Goal: Book appointment/travel/reservation

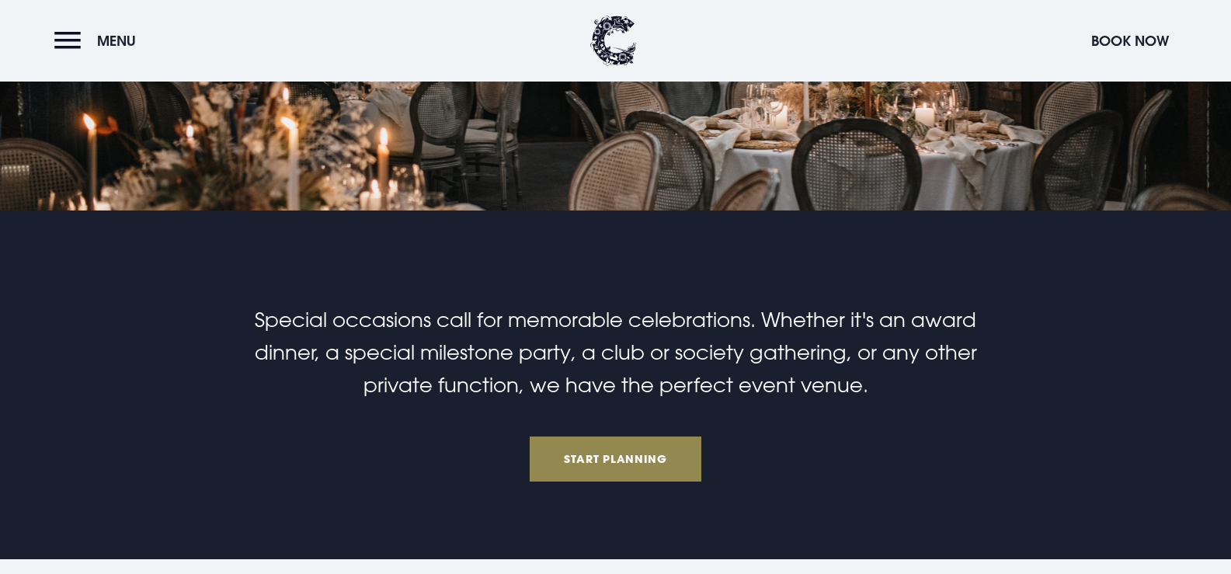
scroll to position [311, 0]
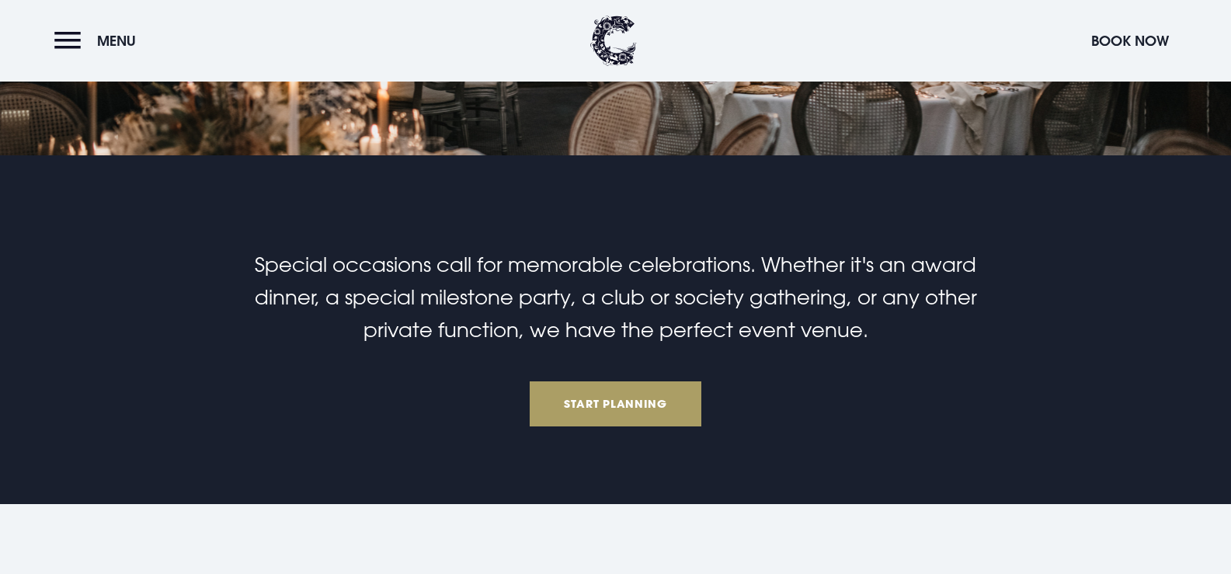
click at [662, 405] on link "Start Planning" at bounding box center [616, 403] width 172 height 45
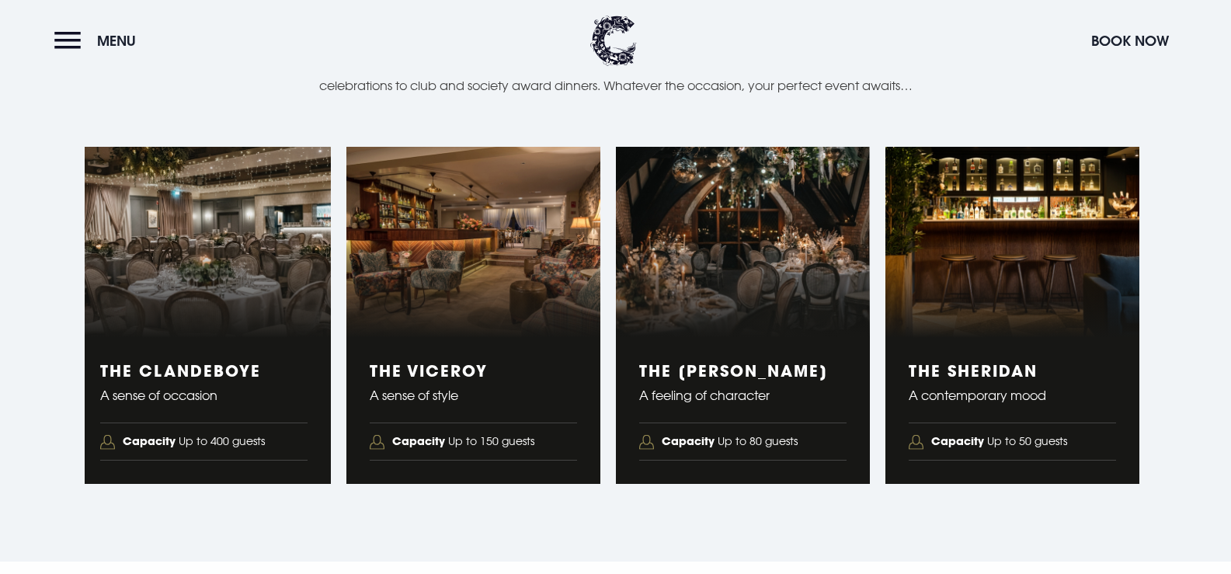
scroll to position [2543, 0]
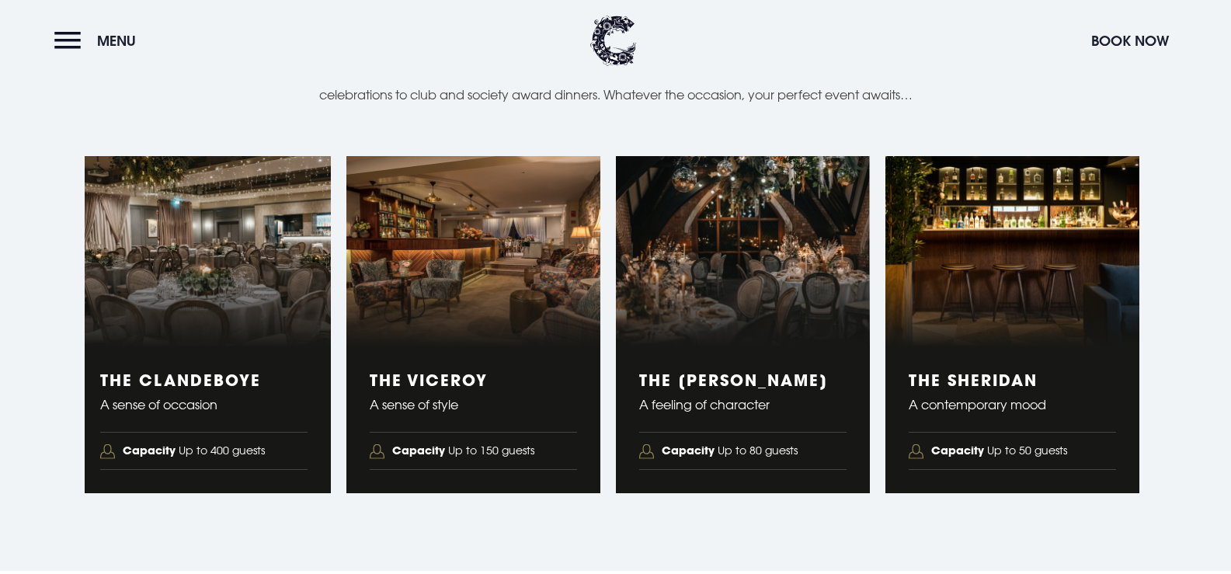
drag, startPoint x: 1215, startPoint y: 240, endPoint x: 1224, endPoint y: 218, distance: 23.4
click at [1221, 214] on section "Event Suites Stunning Spaces Our stylish venue features four flexible event spa…" at bounding box center [615, 234] width 1231 height 673
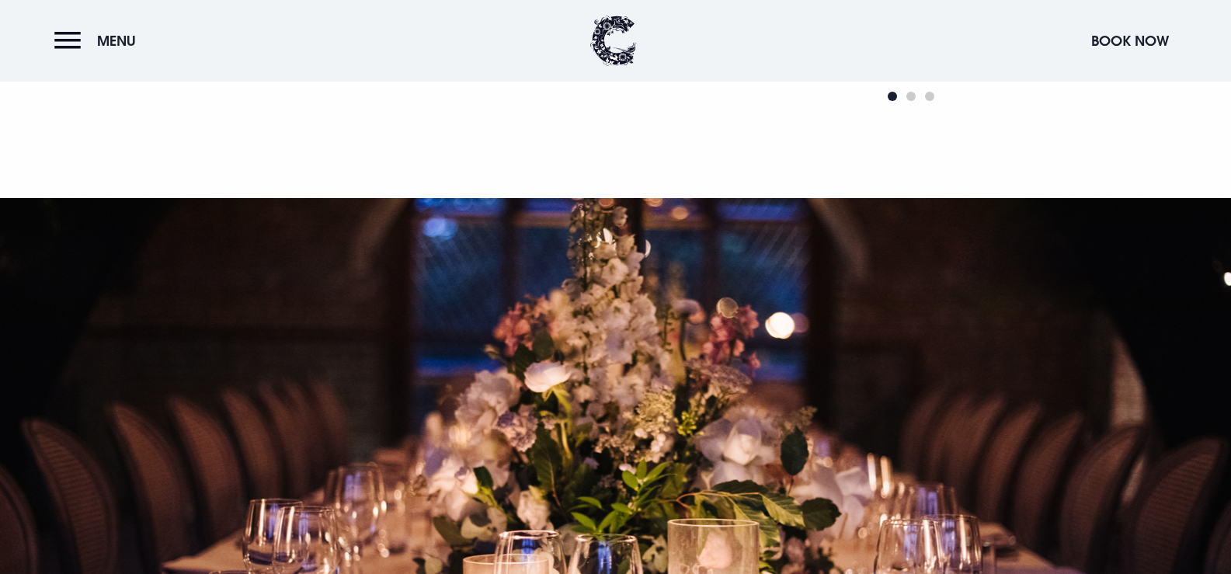
scroll to position [1360, 0]
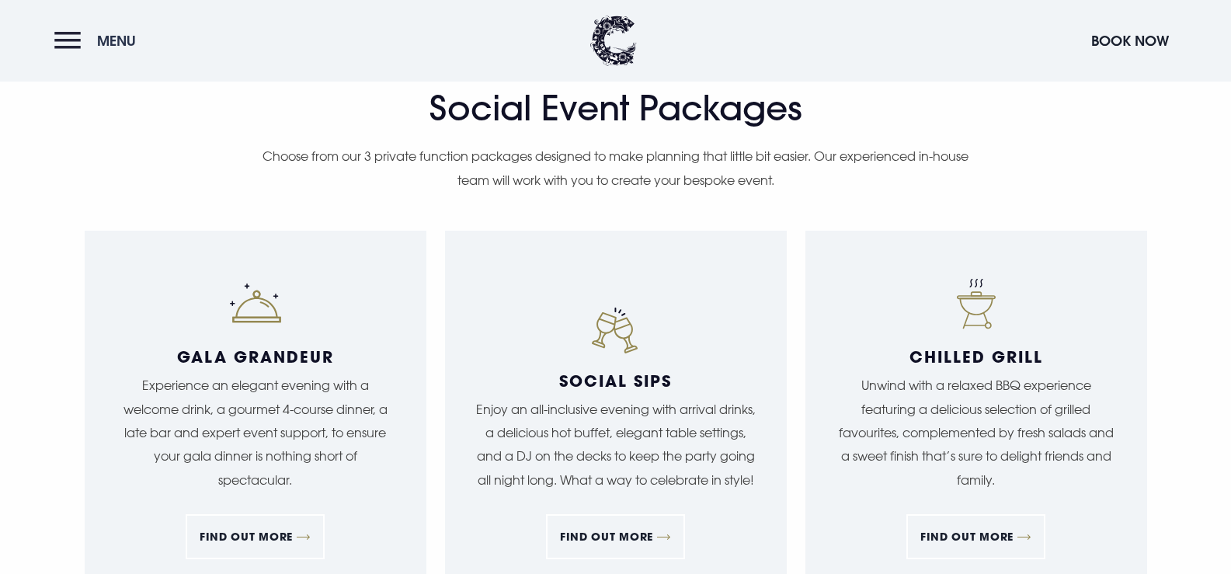
click at [84, 45] on button "Menu" at bounding box center [98, 40] width 89 height 33
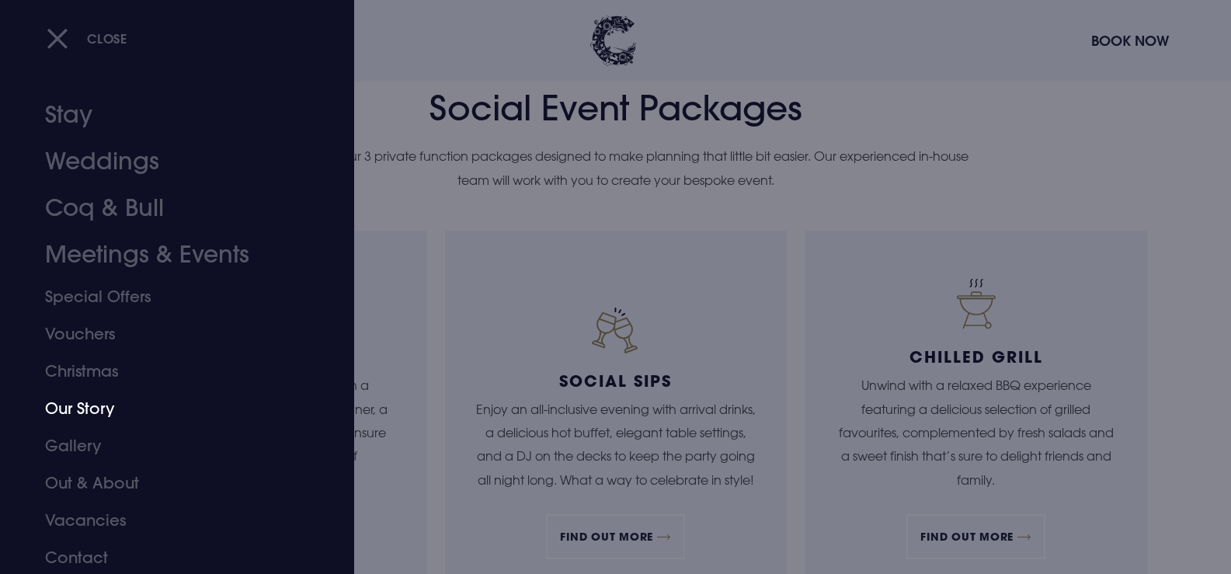
scroll to position [10, 0]
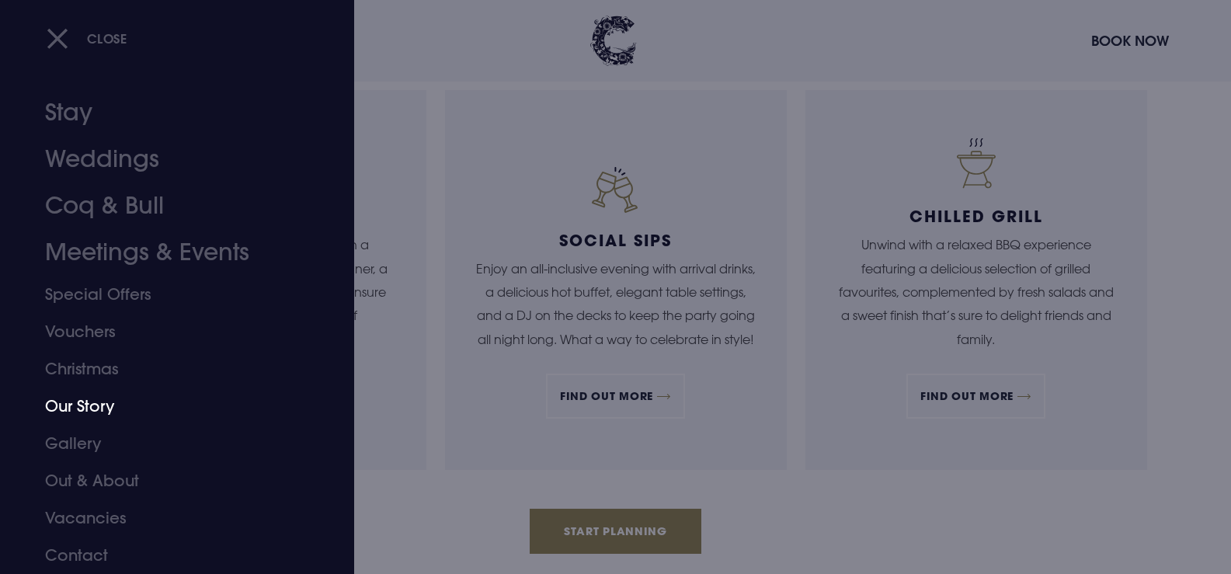
drag, startPoint x: 162, startPoint y: 410, endPoint x: 138, endPoint y: 439, distance: 37.0
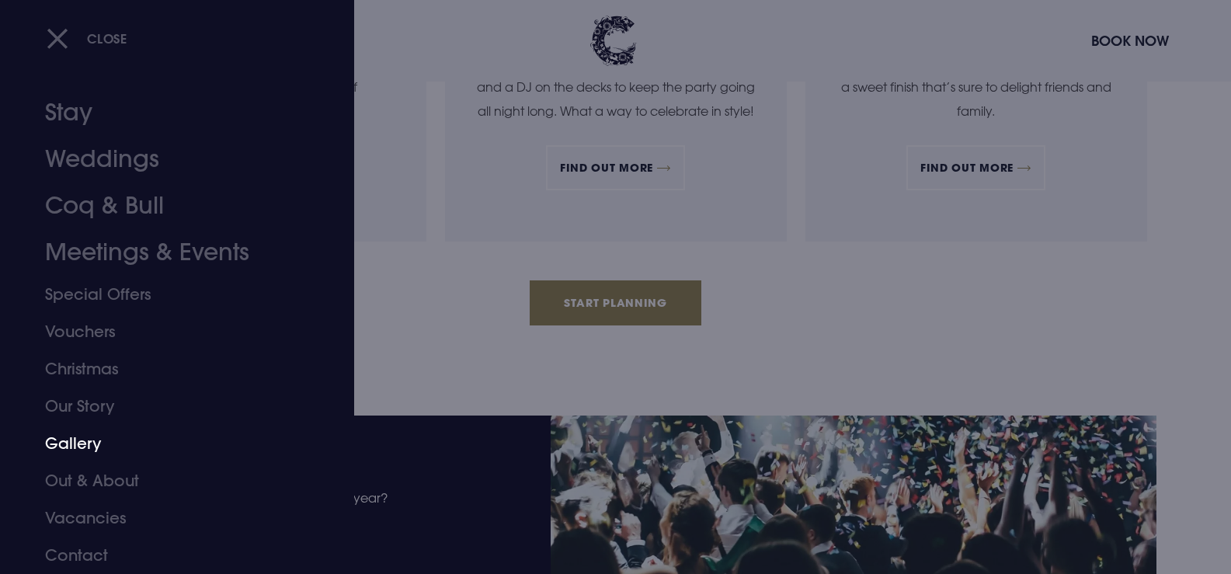
scroll to position [1826, 0]
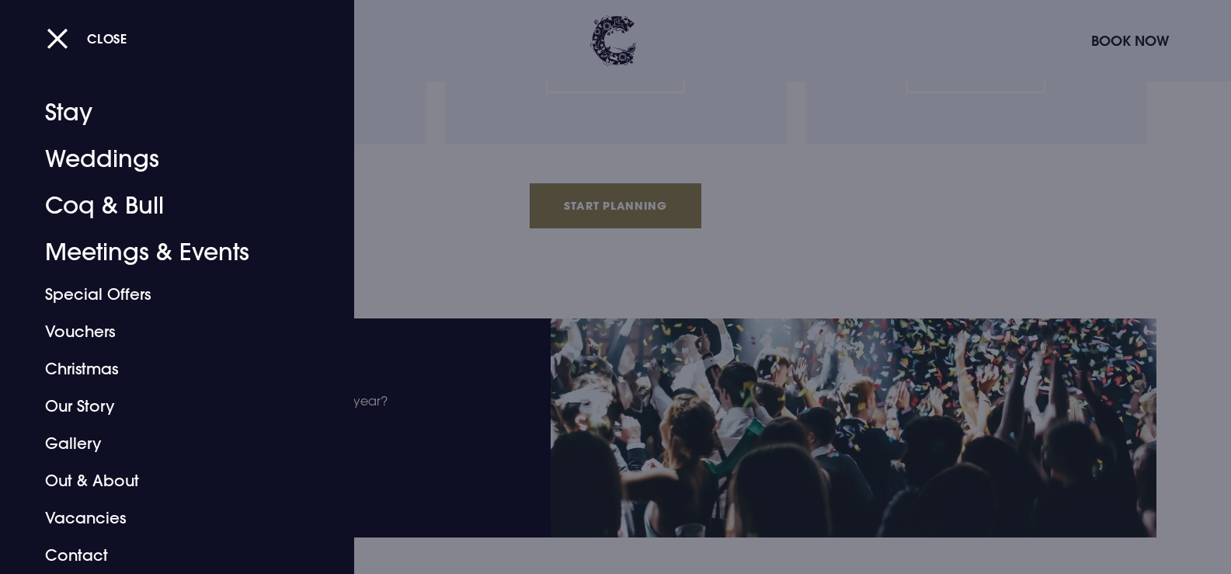
drag, startPoint x: 529, startPoint y: 83, endPoint x: 494, endPoint y: 183, distance: 105.4
click at [505, 191] on div at bounding box center [615, 287] width 1231 height 574
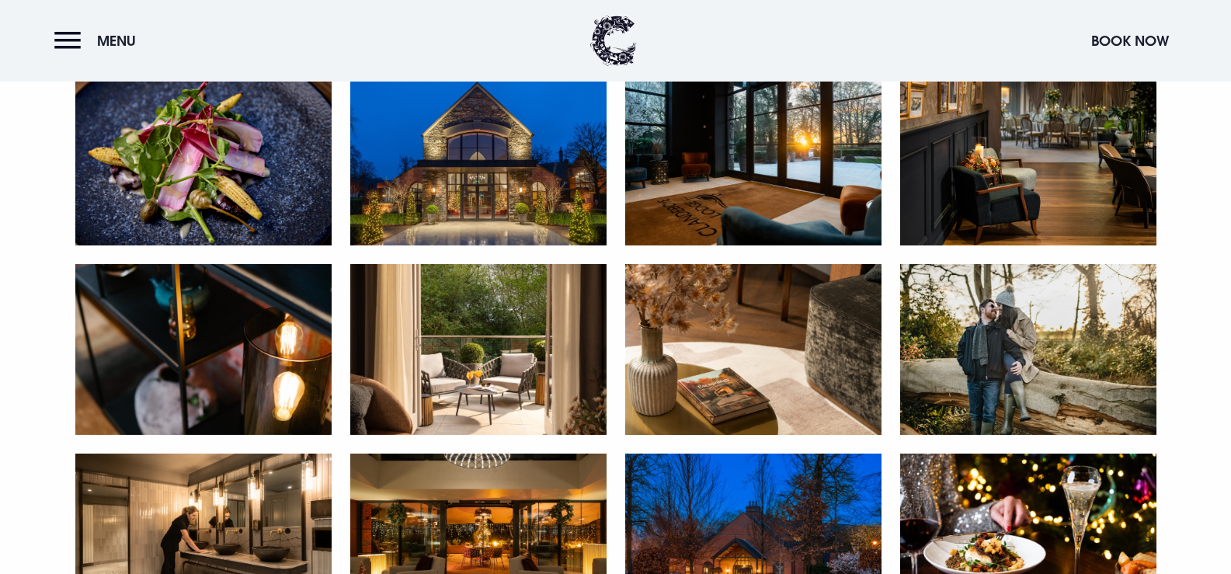
scroll to position [1709, 0]
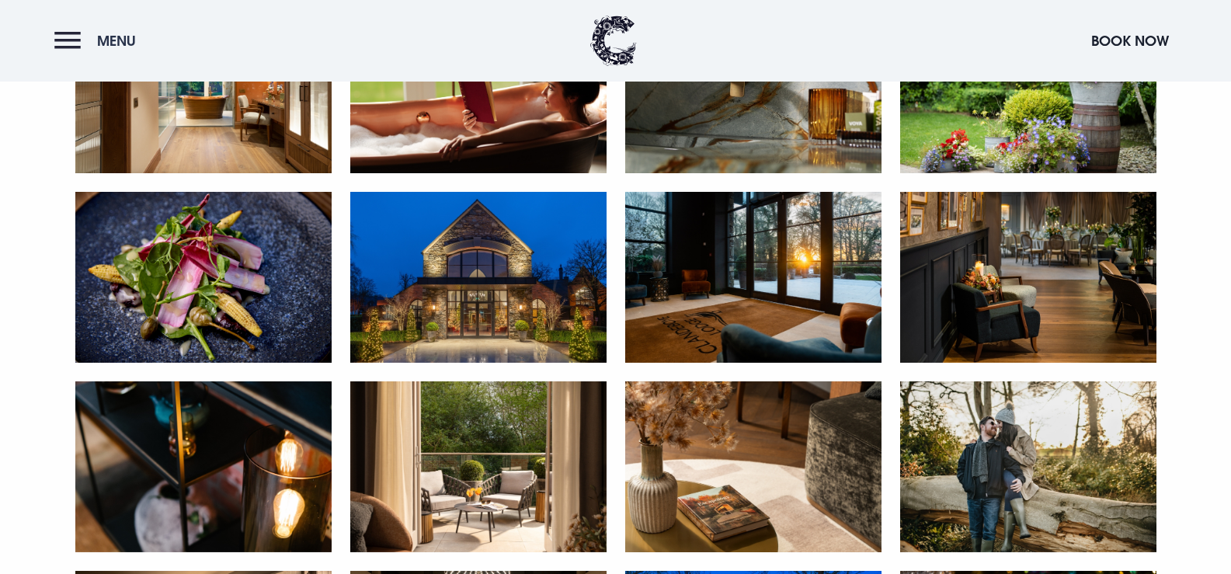
click at [67, 36] on button "Menu" at bounding box center [98, 40] width 89 height 33
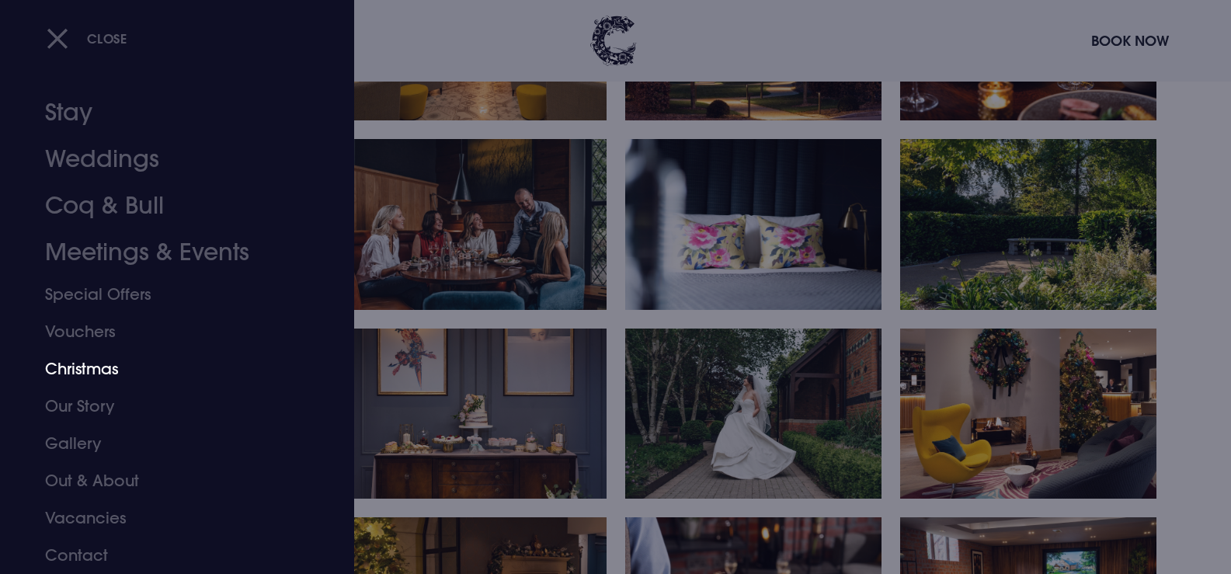
scroll to position [2407, 0]
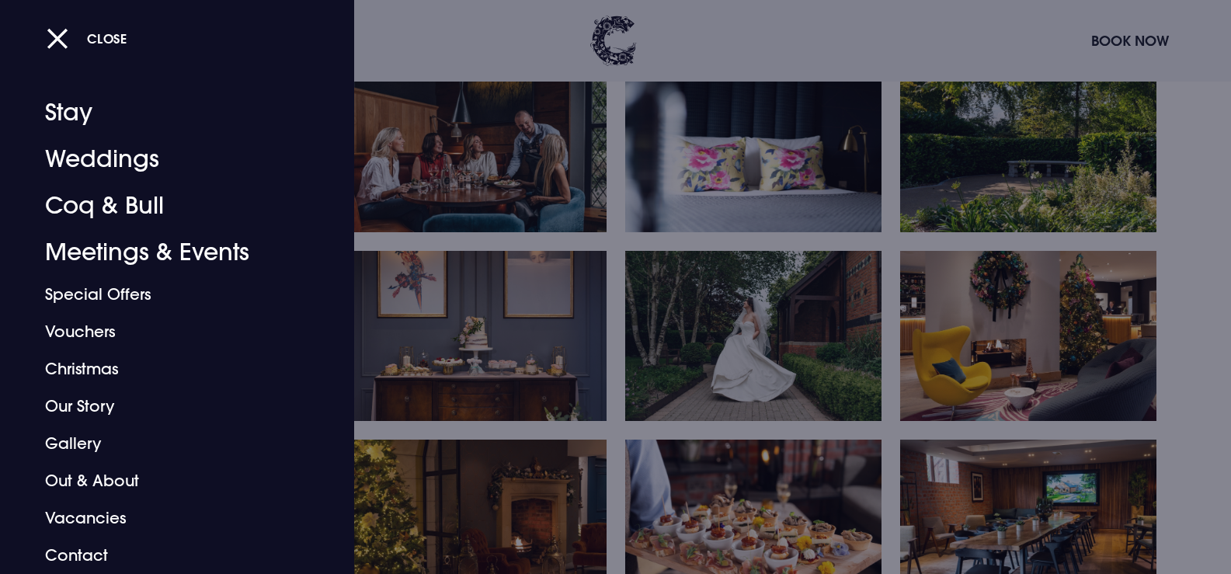
click at [513, 374] on div at bounding box center [615, 287] width 1231 height 574
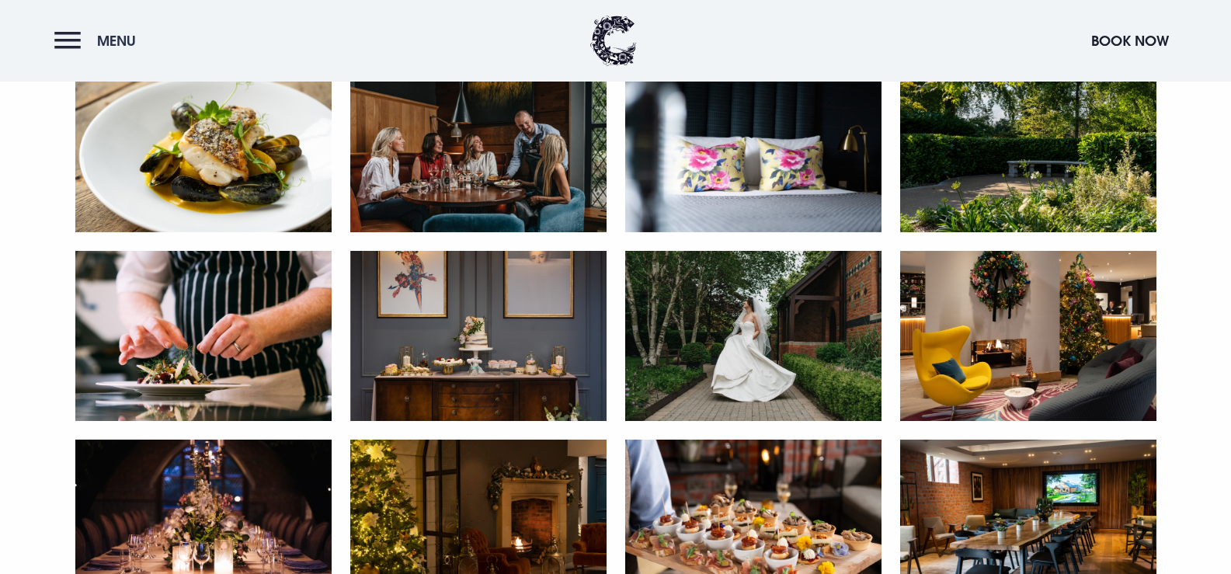
click at [78, 42] on button "Menu" at bounding box center [98, 40] width 89 height 33
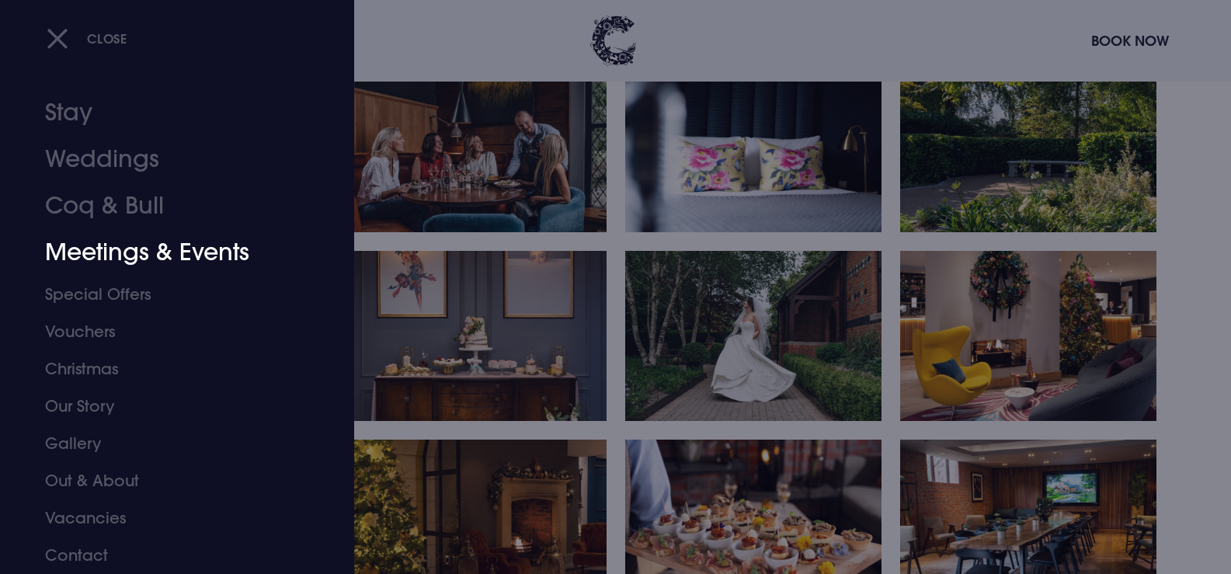
click at [141, 245] on link "Meetings & Events" at bounding box center [167, 252] width 245 height 47
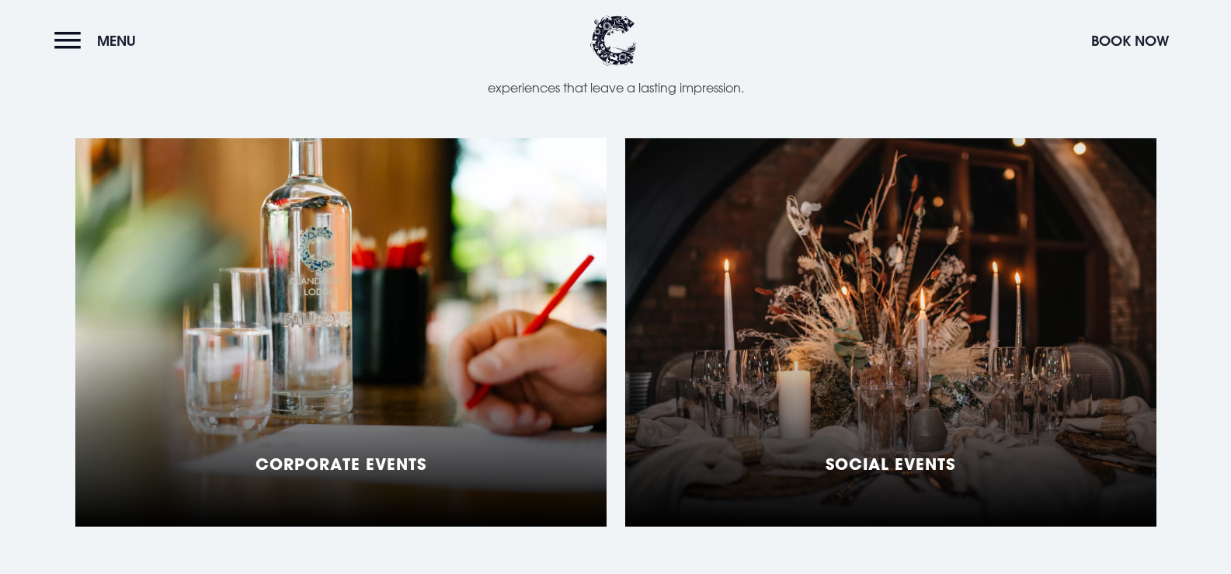
scroll to position [1165, 0]
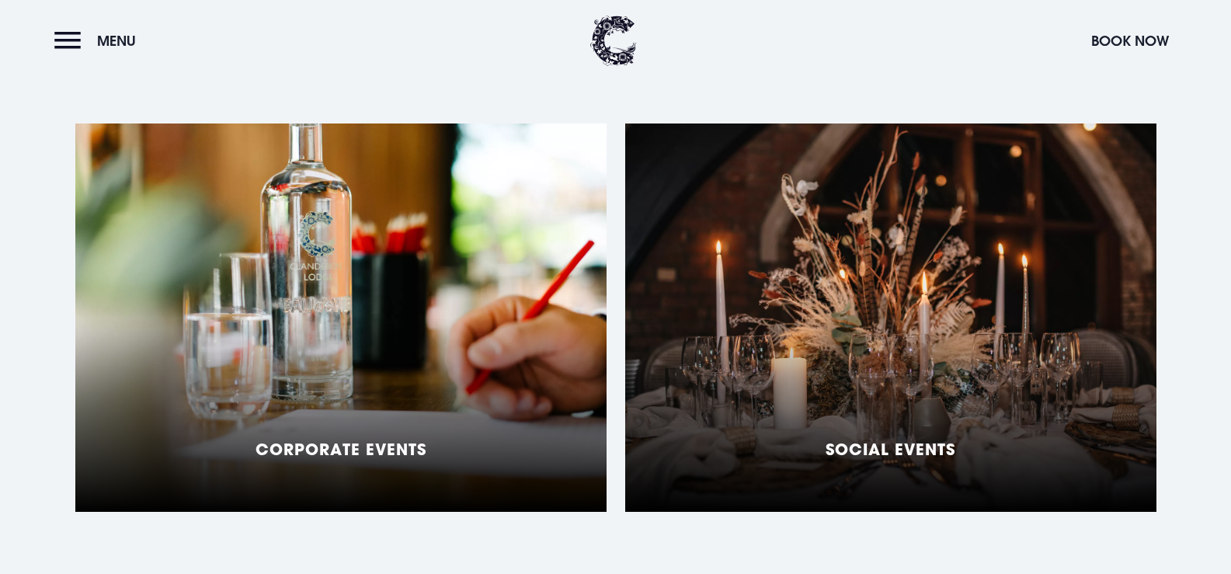
click at [755, 283] on div "Social Events" at bounding box center [890, 317] width 531 height 388
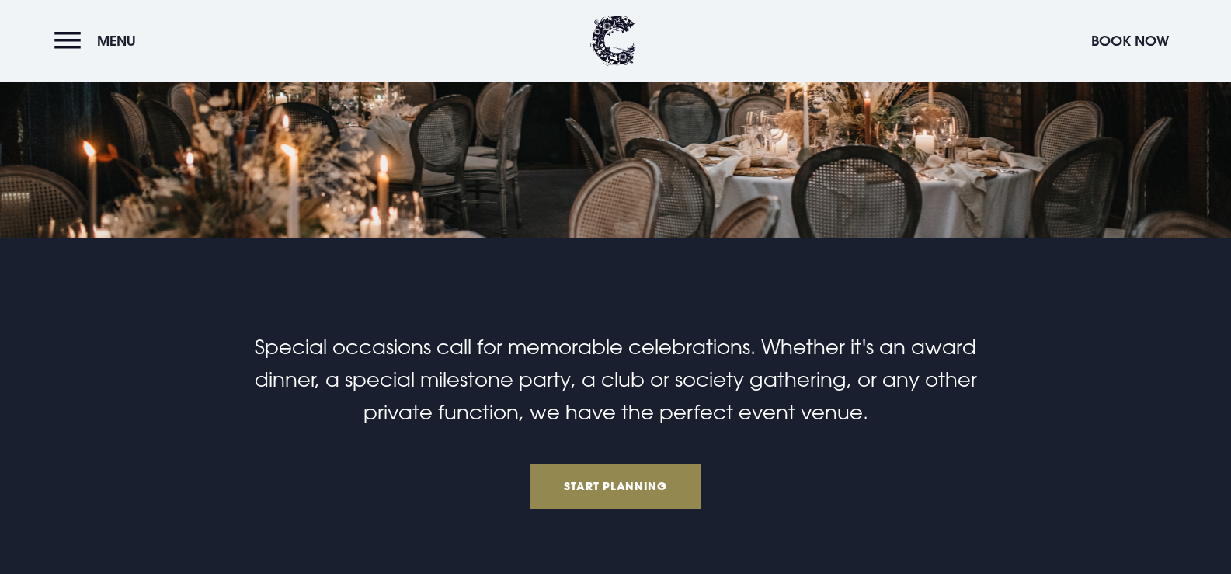
scroll to position [233, 0]
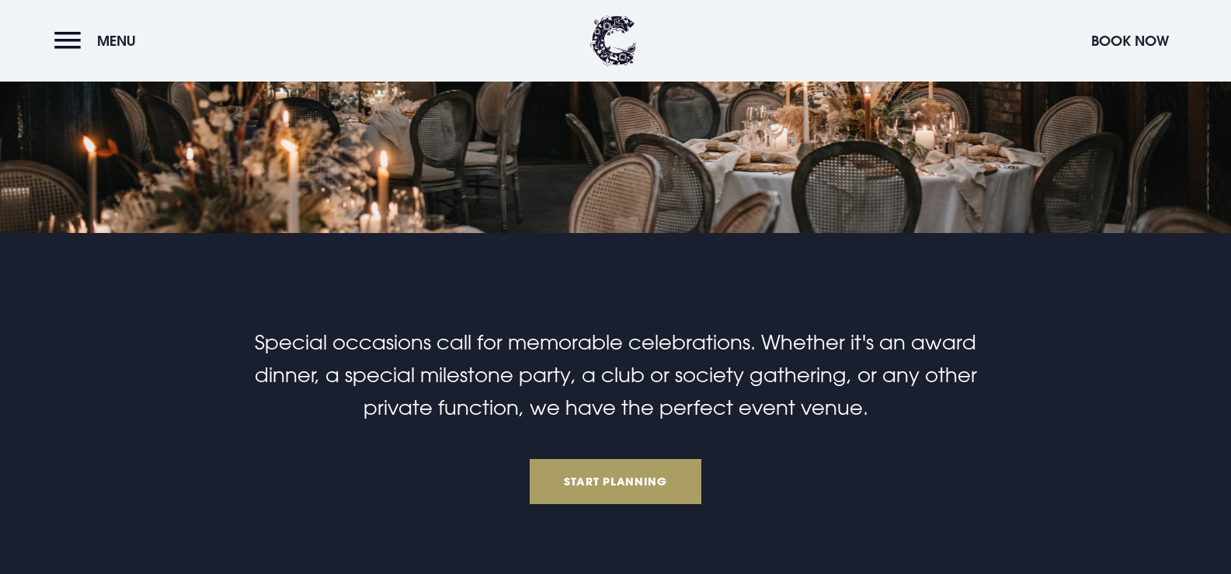
click at [637, 470] on link "Start Planning" at bounding box center [616, 481] width 172 height 45
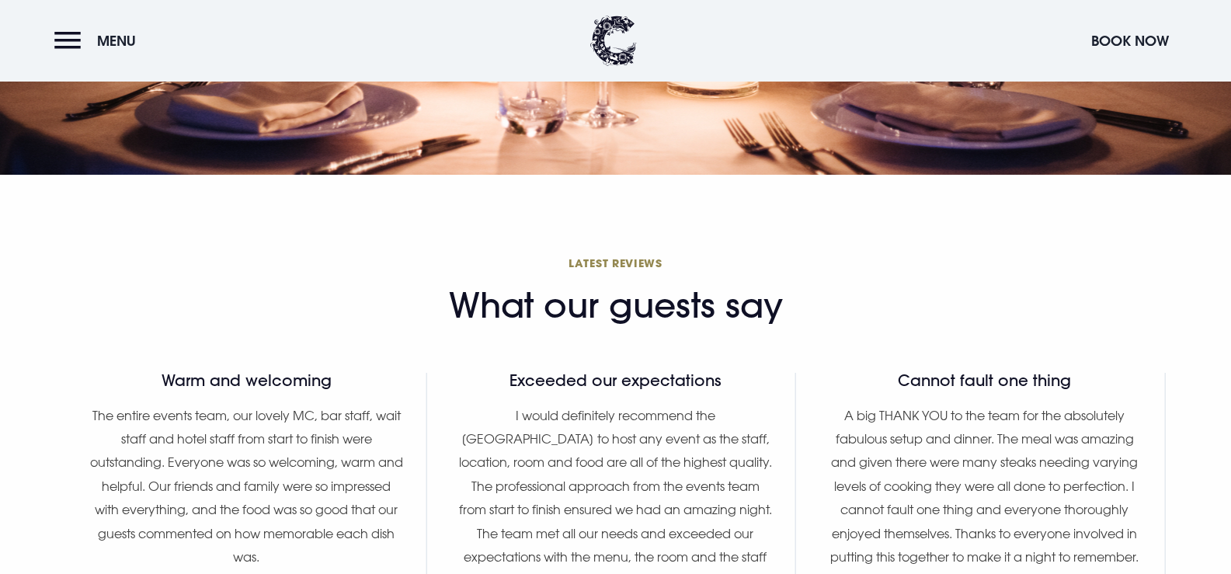
scroll to position [4051, 0]
